Goal: Task Accomplishment & Management: Manage account settings

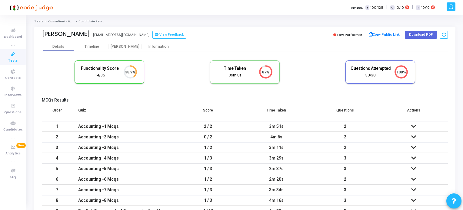
scroll to position [2, 2]
click at [13, 59] on span "Tests" at bounding box center [12, 60] width 9 height 5
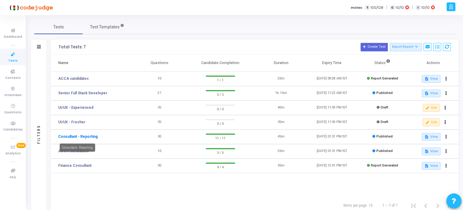
click at [80, 137] on link "Consultant - Reporting" at bounding box center [77, 136] width 39 height 5
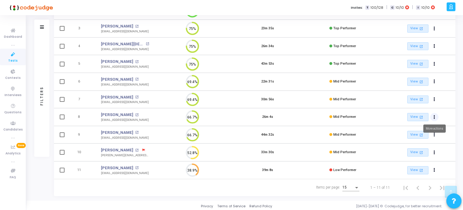
click at [243, 115] on button "Actions" at bounding box center [434, 117] width 8 height 8
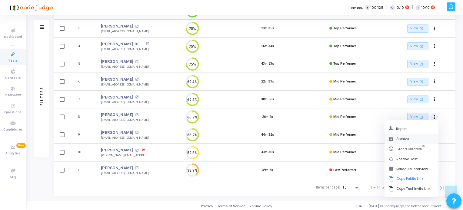
click at [243, 138] on button "archive Archive" at bounding box center [411, 139] width 54 height 10
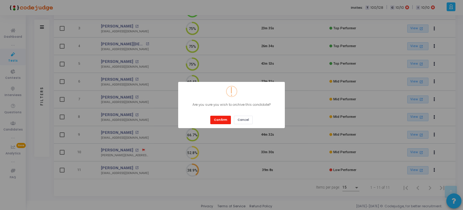
click at [225, 121] on button "Confirm" at bounding box center [220, 120] width 21 height 8
